Goal: Task Accomplishment & Management: Use online tool/utility

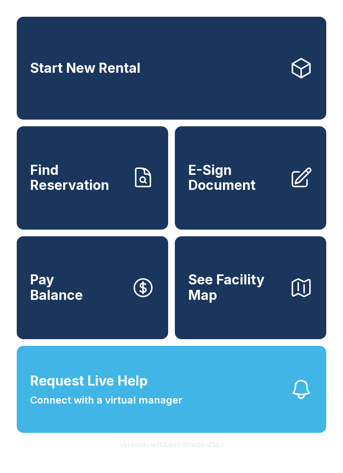
click at [299, 187] on icon at bounding box center [301, 178] width 18 height 18
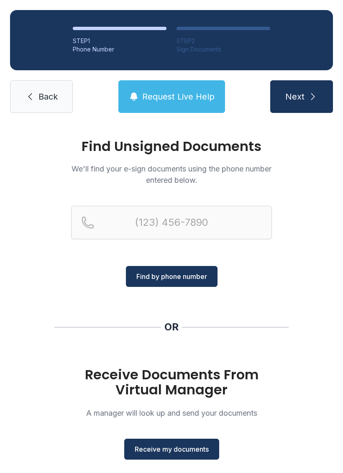
click at [170, 458] on button "Receive my documents" at bounding box center [171, 449] width 95 height 21
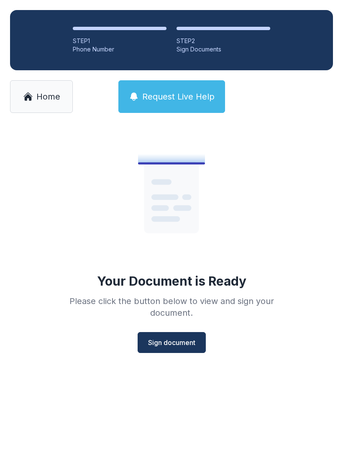
click at [165, 338] on span "Sign document" at bounding box center [171, 342] width 47 height 10
click at [176, 348] on button "Sign document" at bounding box center [172, 342] width 68 height 21
click at [54, 98] on span "Home" at bounding box center [48, 97] width 24 height 12
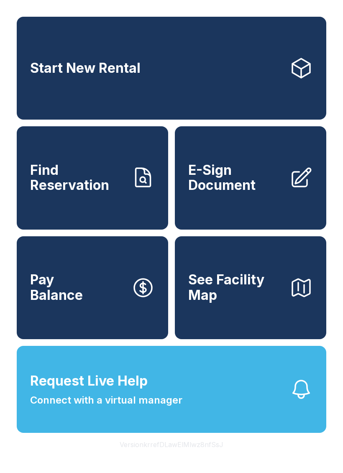
click at [242, 206] on link "E-Sign Document" at bounding box center [250, 177] width 151 height 103
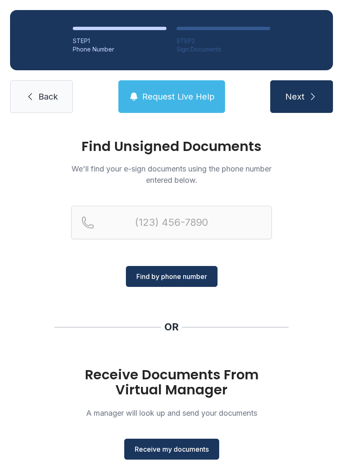
click at [166, 386] on h1 "Receive Documents From Virtual Manager" at bounding box center [171, 382] width 201 height 30
click at [184, 374] on h1 "Receive Documents From Virtual Manager" at bounding box center [171, 382] width 201 height 30
click at [165, 457] on button "Receive my documents" at bounding box center [171, 449] width 95 height 21
